Goal: Task Accomplishment & Management: Complete application form

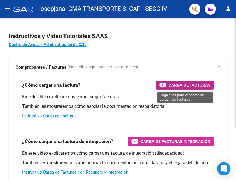
click at [203, 87] on span "Carga de Facturas" at bounding box center [189, 85] width 42 height 7
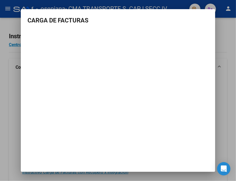
click at [223, 24] on div at bounding box center [118, 90] width 236 height 181
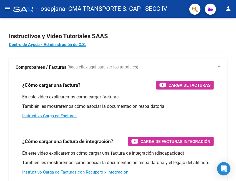
click at [6, 9] on mat-icon "menu" at bounding box center [7, 8] width 7 height 7
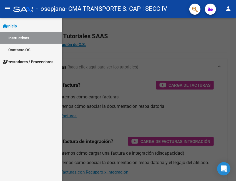
click at [16, 59] on span "Prestadores / Proveedores" at bounding box center [28, 62] width 50 height 6
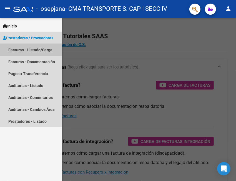
click at [23, 50] on link "Facturas - Listado/Carga" at bounding box center [31, 50] width 62 height 12
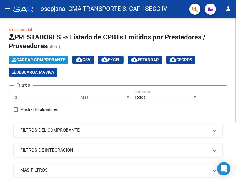
click at [30, 60] on span "Cargar Comprobante" at bounding box center [38, 59] width 53 height 5
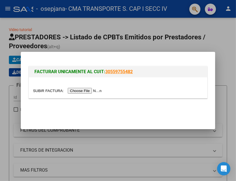
click at [81, 91] on input "file" at bounding box center [68, 91] width 70 height 6
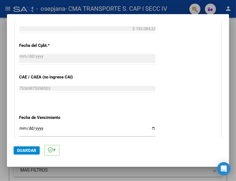
scroll to position [305, 0]
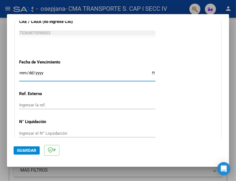
click at [151, 71] on input "Ingresar la fecha" at bounding box center [87, 75] width 136 height 9
type input "[DATE]"
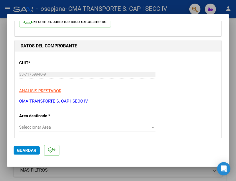
scroll to position [26, 0]
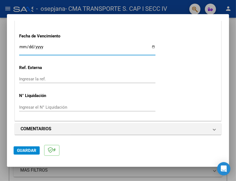
click at [31, 152] on span "Guardar" at bounding box center [26, 150] width 19 height 5
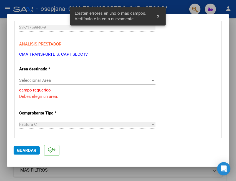
scroll to position [83, 0]
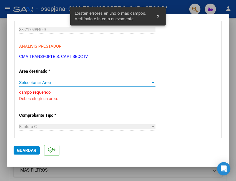
click at [151, 82] on div at bounding box center [152, 82] width 3 height 1
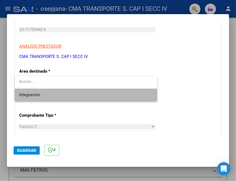
click at [89, 98] on span "Integración" at bounding box center [85, 95] width 133 height 12
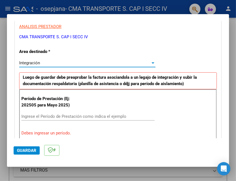
scroll to position [139, 0]
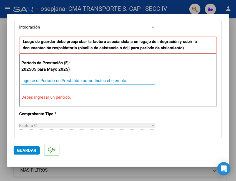
click at [54, 78] on input "Ingrese el Período de Prestación como indica el ejemplo" at bounding box center [87, 80] width 133 height 5
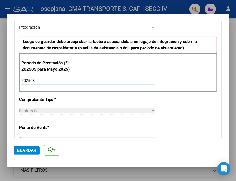
type input "202508"
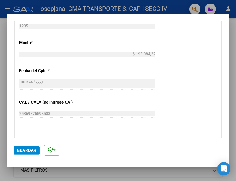
scroll to position [385, 0]
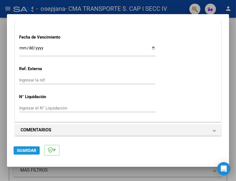
click at [21, 149] on span "Guardar" at bounding box center [26, 150] width 19 height 5
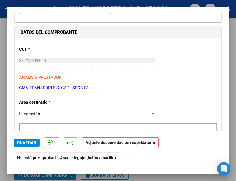
scroll to position [28, 0]
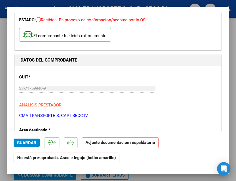
click at [90, 144] on strong "Adjunte documentación respaldatoria" at bounding box center [119, 142] width 69 height 5
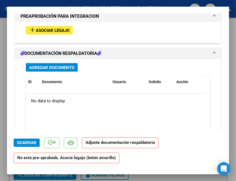
scroll to position [471, 0]
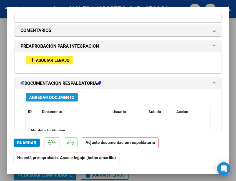
click at [70, 95] on span "Agregar Documento" at bounding box center [51, 97] width 45 height 5
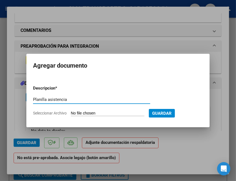
type input "Planilla asistencia"
click at [57, 113] on span "Seleccionar Archivo" at bounding box center [50, 113] width 34 height 4
click at [71, 113] on input "Seleccionar Archivo" at bounding box center [107, 113] width 73 height 5
type input "C:\fakepath\[PERSON_NAME] planilla agosto cma.pdf"
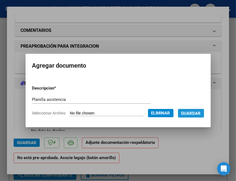
click at [181, 116] on span "Guardar" at bounding box center [190, 113] width 19 height 5
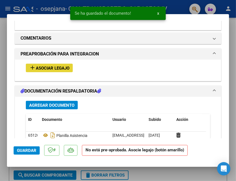
click at [59, 67] on span "Asociar Legajo" at bounding box center [53, 68] width 34 height 5
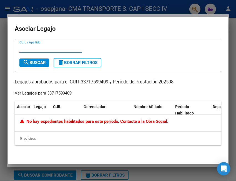
scroll to position [0, 0]
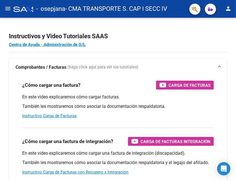
click at [11, 8] on mat-icon "menu" at bounding box center [7, 8] width 7 height 7
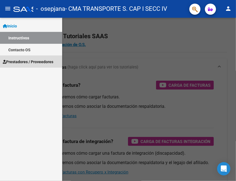
click at [18, 59] on span "Prestadores / Proveedores" at bounding box center [28, 62] width 50 height 6
click at [22, 61] on span "Prestadores / Proveedores" at bounding box center [28, 62] width 50 height 6
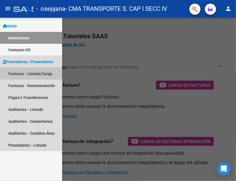
click at [28, 74] on link "Facturas - Listado/Carga" at bounding box center [31, 74] width 62 height 12
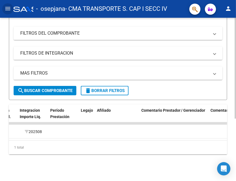
scroll to position [0, 745]
